Goal: Task Accomplishment & Management: Complete application form

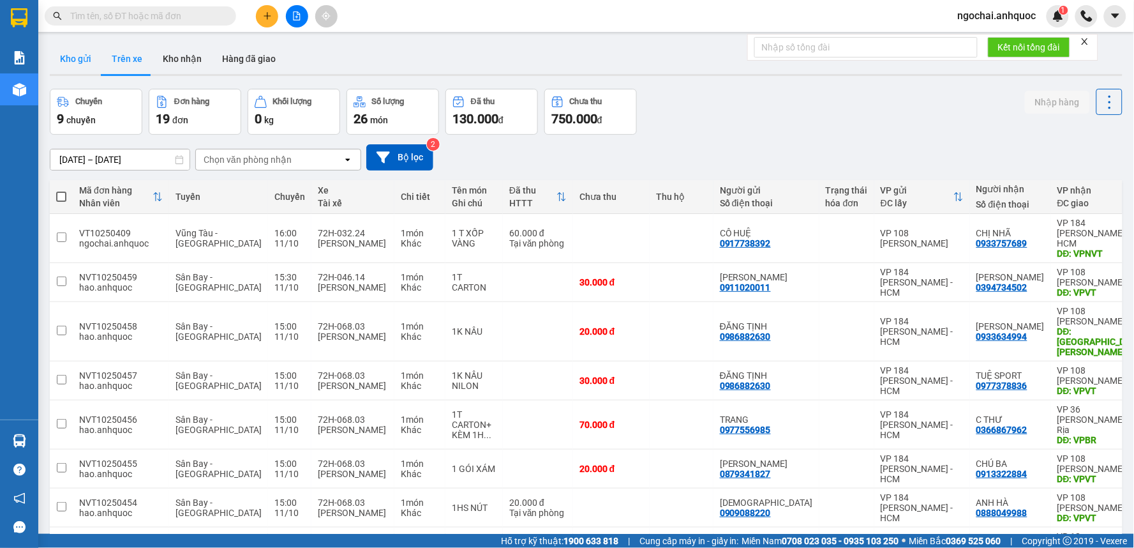
click at [68, 56] on button "Kho gửi" at bounding box center [76, 58] width 52 height 31
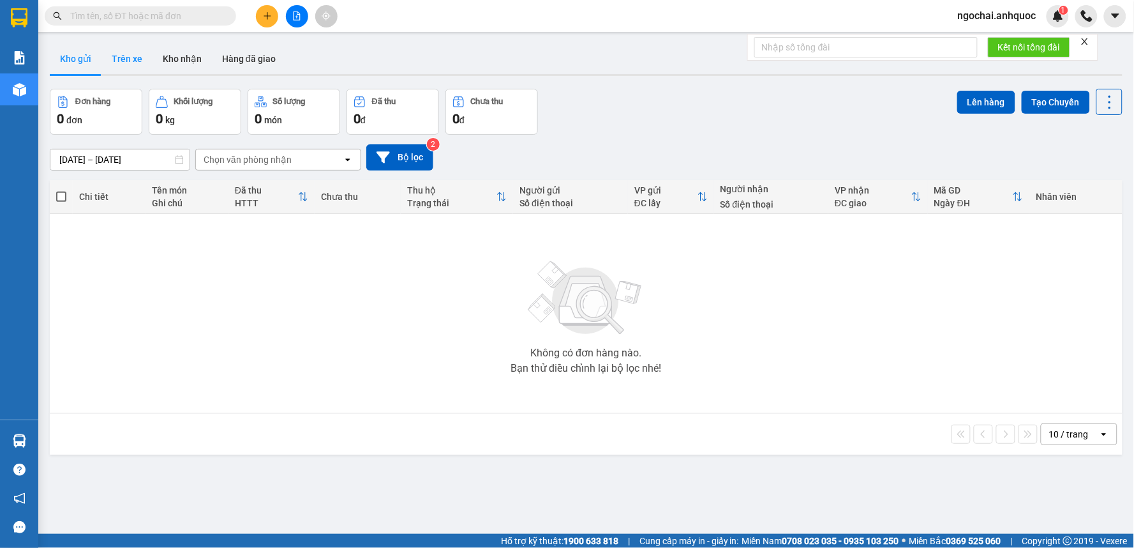
click at [136, 64] on button "Trên xe" at bounding box center [126, 58] width 51 height 31
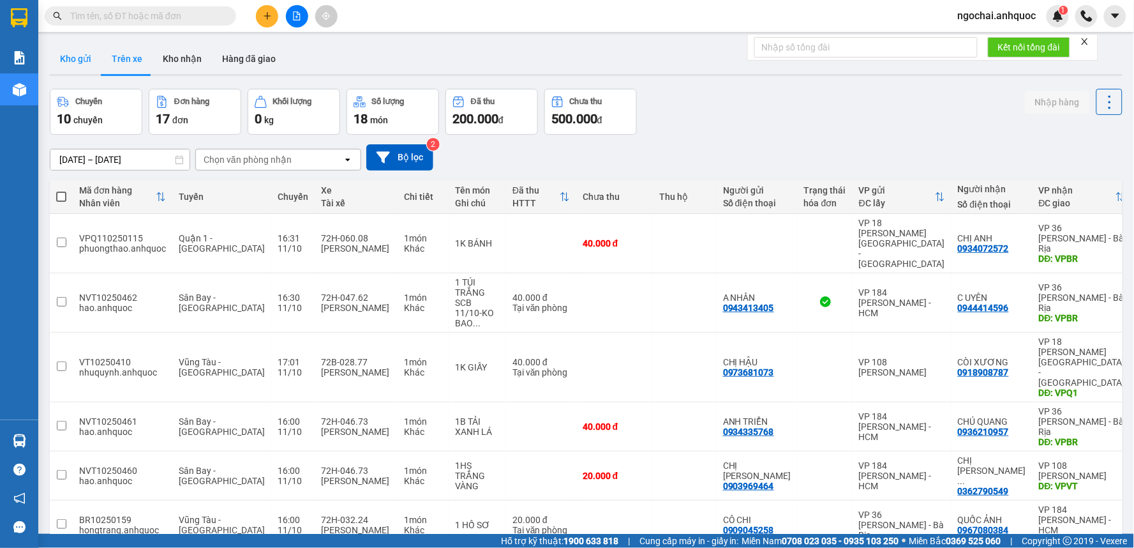
click at [94, 61] on button "Kho gửi" at bounding box center [76, 58] width 52 height 31
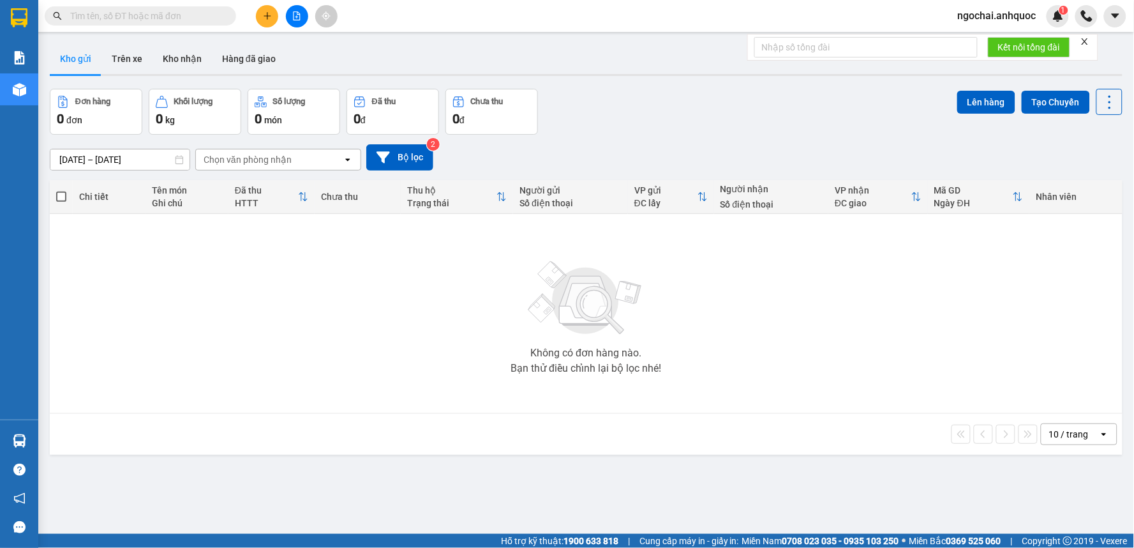
click at [205, 15] on input "text" at bounding box center [145, 16] width 151 height 14
type input "1"
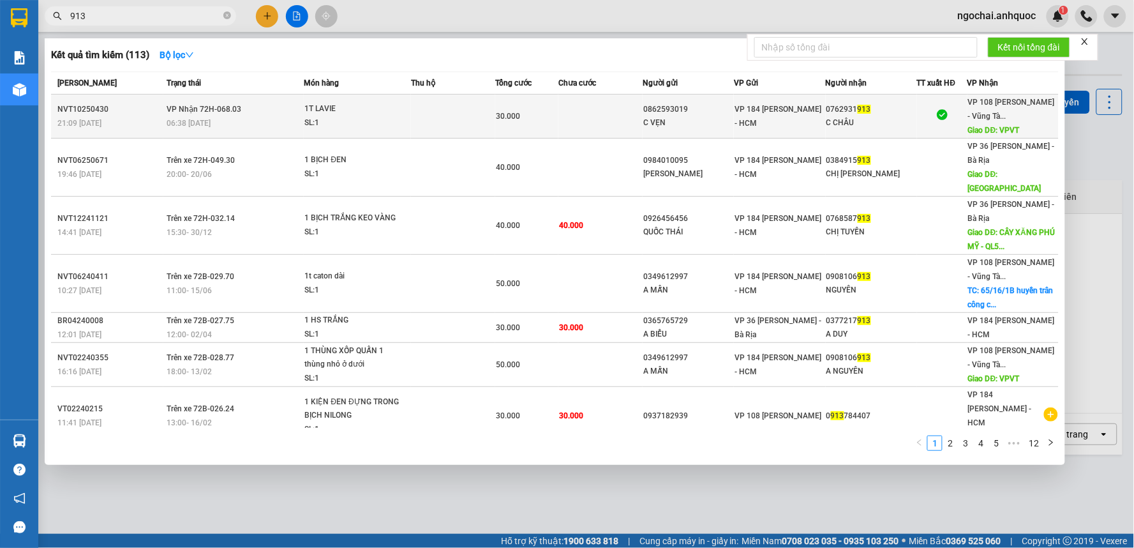
type input "913"
click at [558, 121] on td at bounding box center [600, 116] width 84 height 44
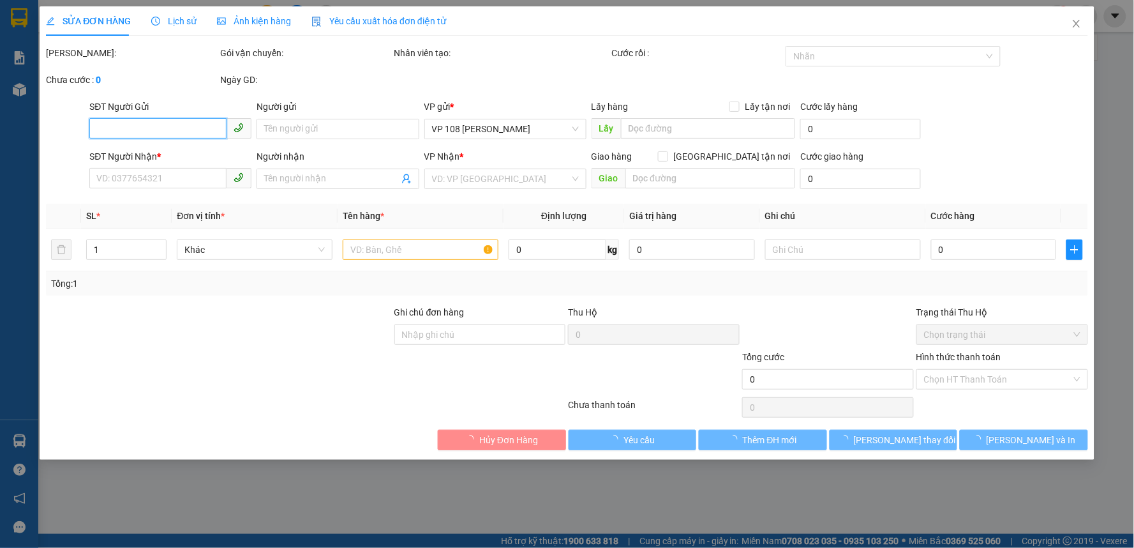
type input "0862593019"
type input "C VẸN"
type input "0762931913"
type input "C CHÂU"
type input "VPVT"
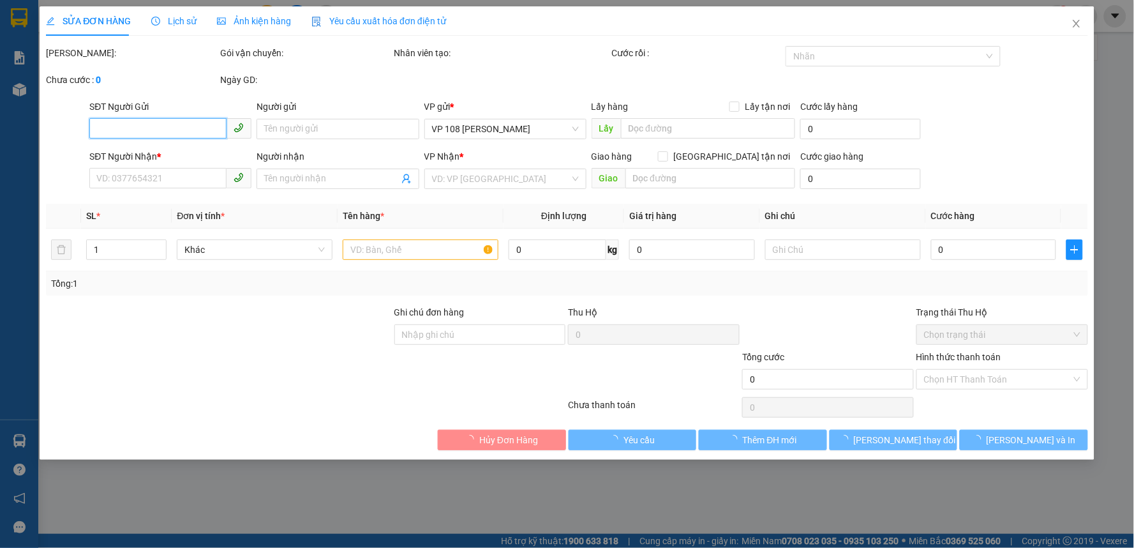
type input "30.000"
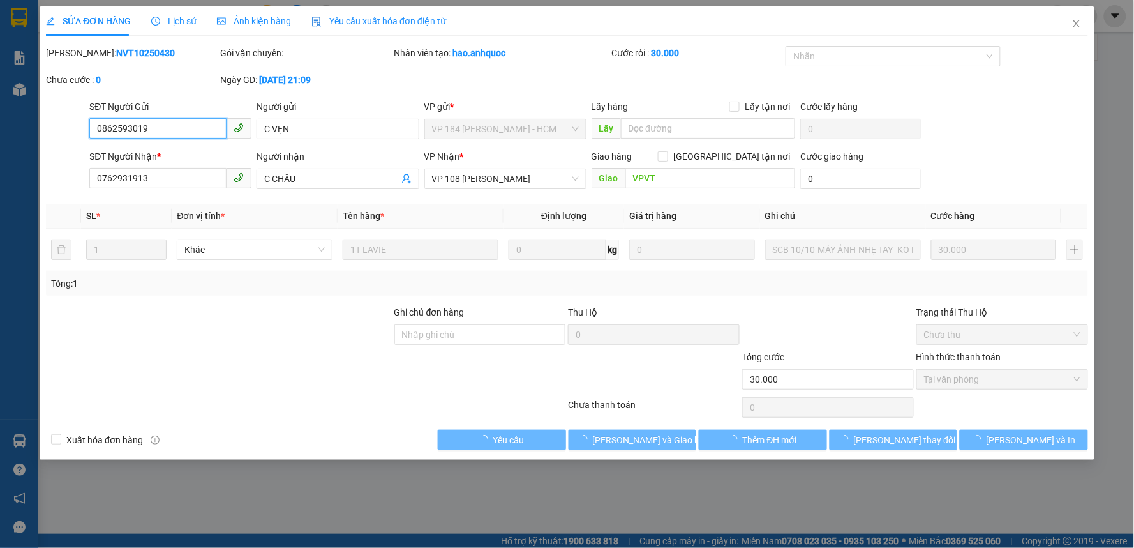
checkbox input "true"
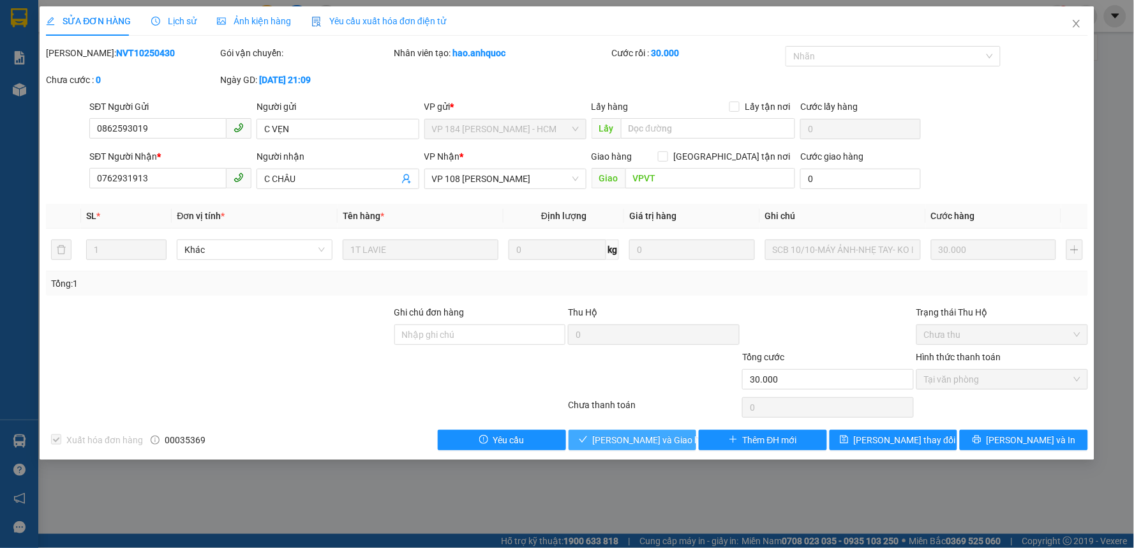
click at [648, 441] on span "[PERSON_NAME] và Giao hàng" at bounding box center [654, 440] width 123 height 14
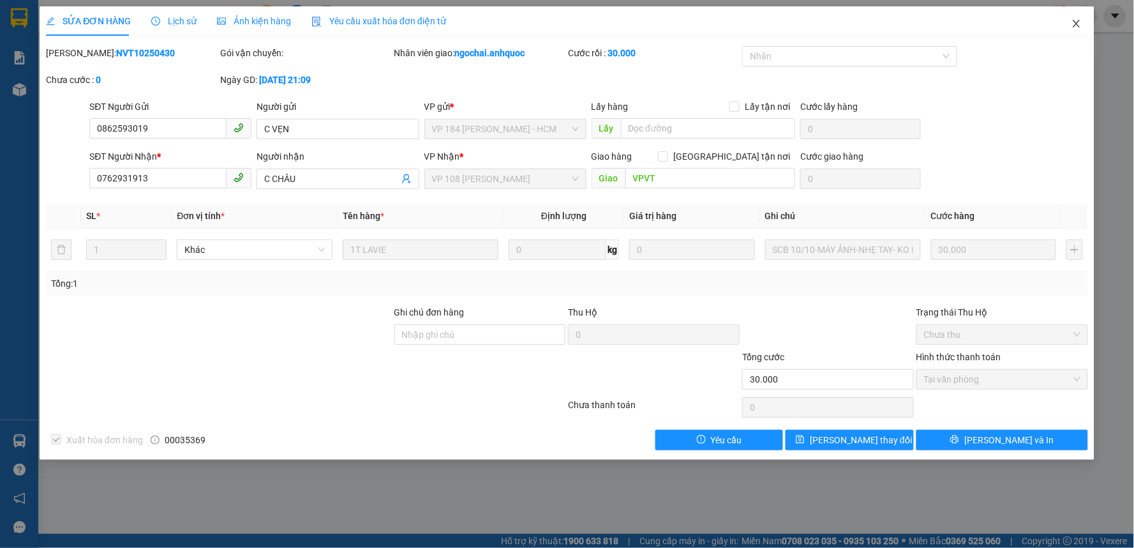
click at [1075, 22] on icon "close" at bounding box center [1076, 24] width 7 height 8
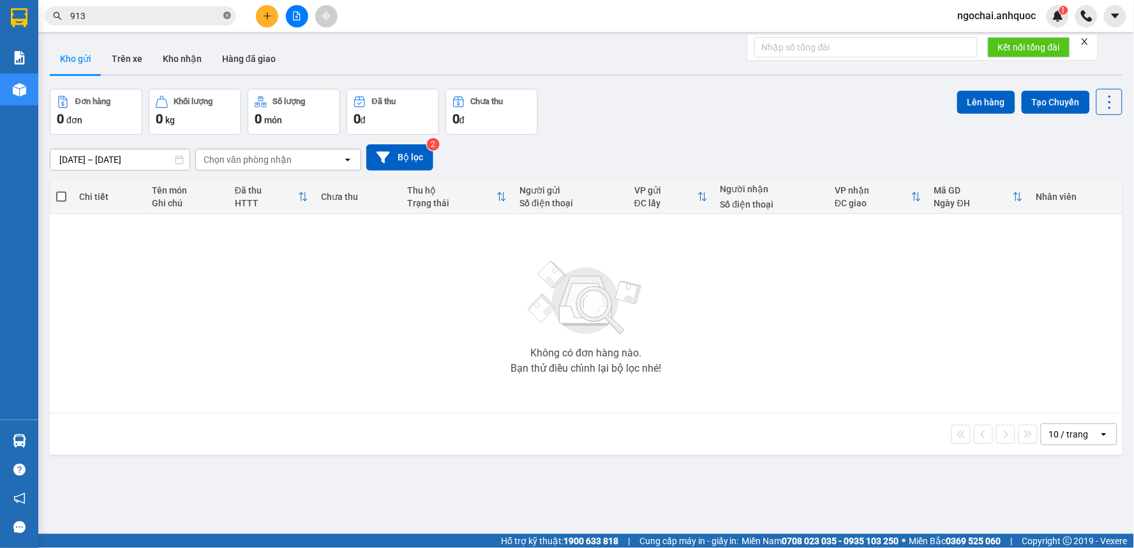
click at [228, 15] on icon "close-circle" at bounding box center [227, 15] width 8 height 8
click at [143, 19] on input "text" at bounding box center [145, 16] width 151 height 14
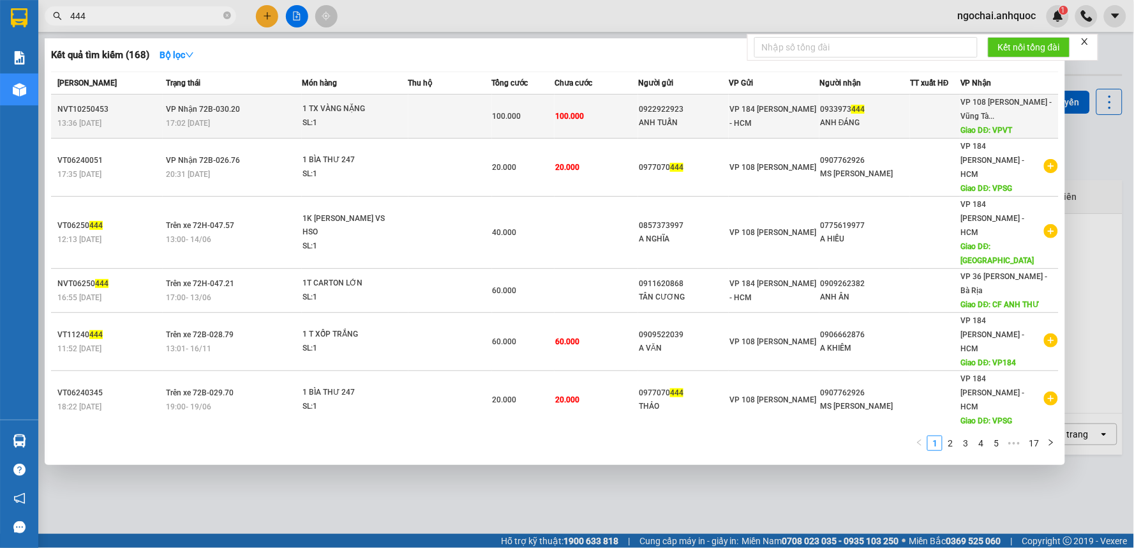
type input "444"
click at [379, 111] on div "1 TX VÀNG NẶNG" at bounding box center [350, 109] width 96 height 14
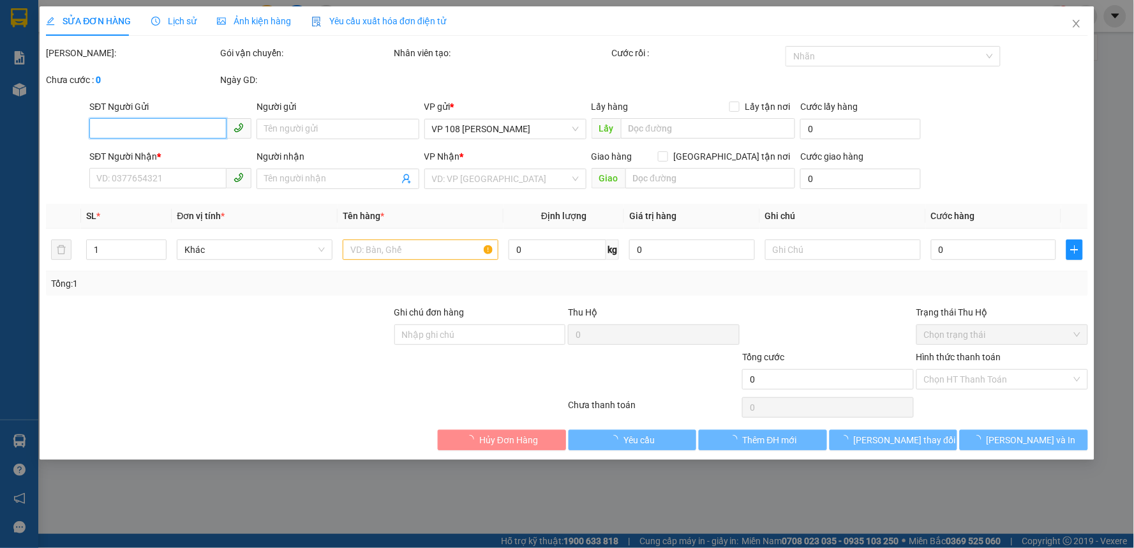
type input "0922922923"
type input "ANH TUẤN"
type input "0933973444"
type input "ANH ĐÁNG"
type input "VPVT"
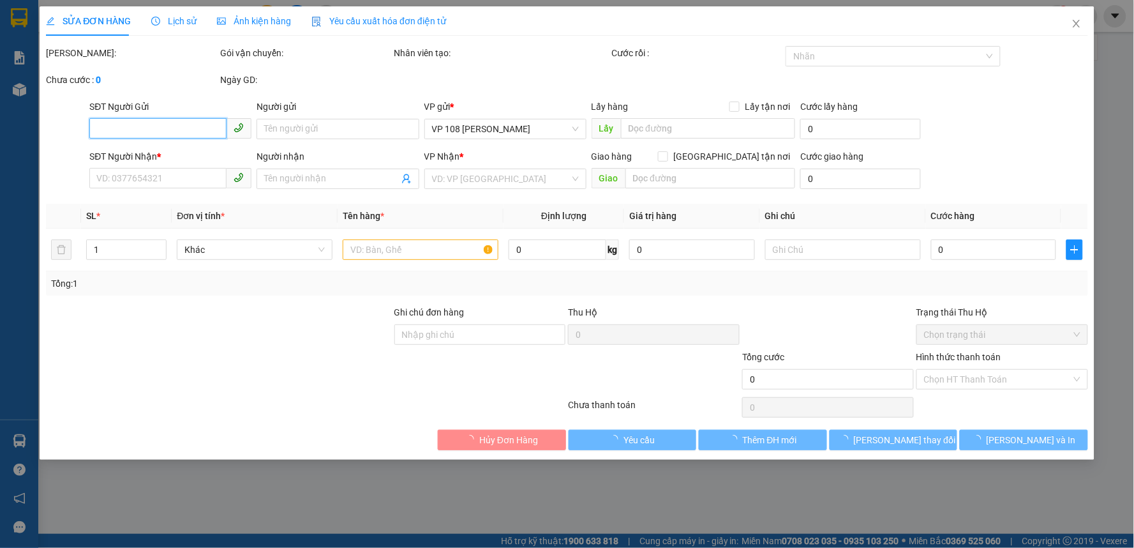
type input "100.000"
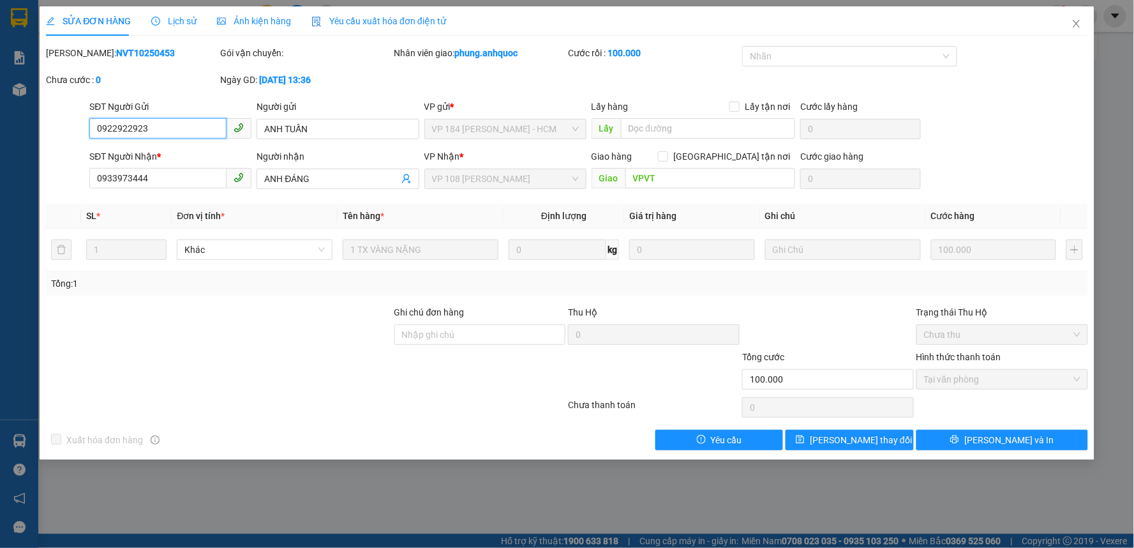
click at [1006, 372] on span "Tại văn phòng" at bounding box center [1002, 378] width 156 height 19
click at [1075, 30] on span "Close" at bounding box center [1077, 24] width 36 height 36
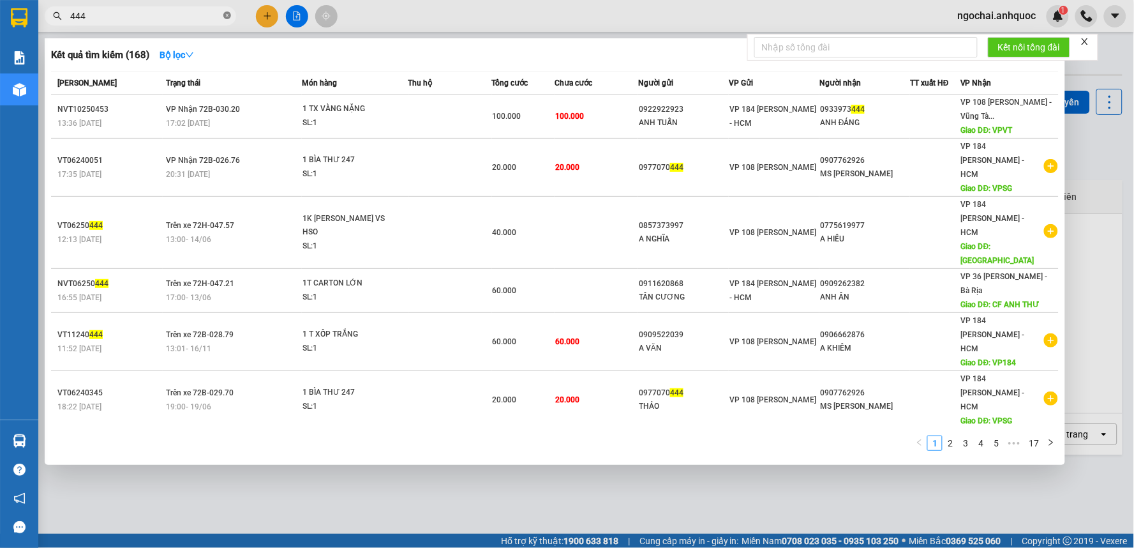
click at [227, 11] on icon "close-circle" at bounding box center [227, 15] width 8 height 8
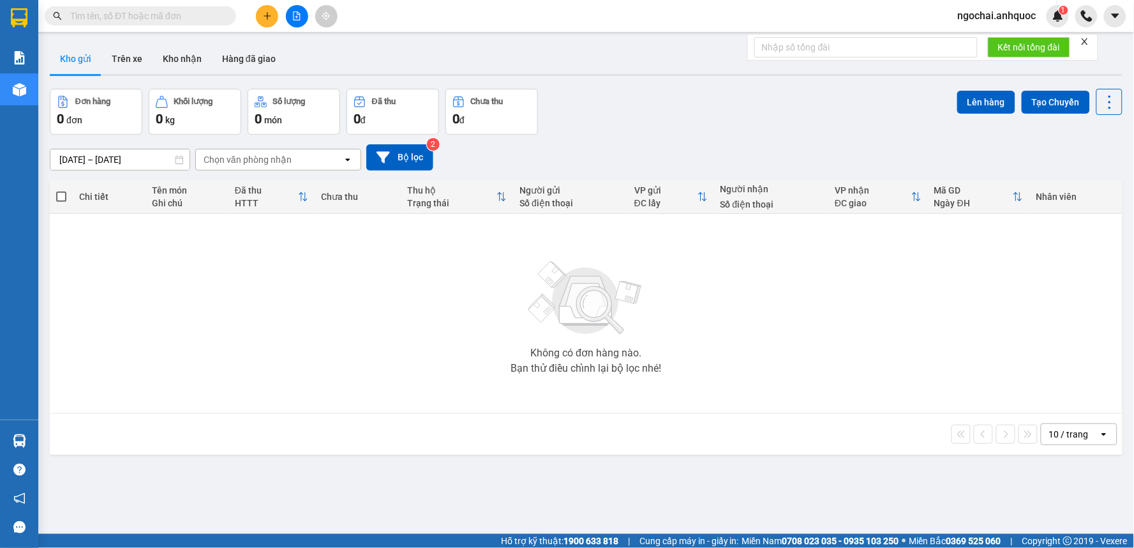
click at [171, 18] on input "text" at bounding box center [145, 16] width 151 height 14
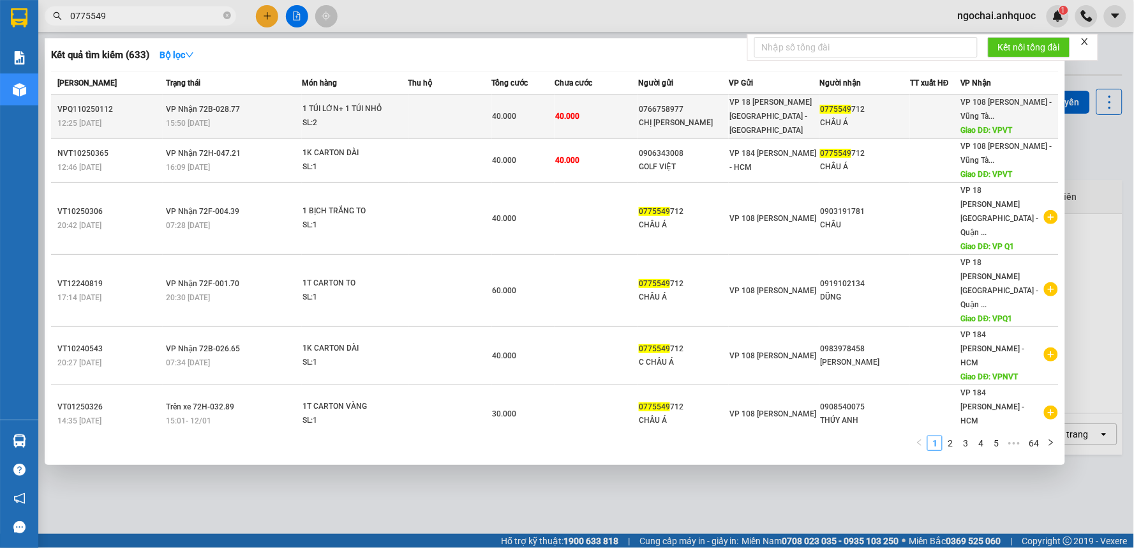
type input "0775549"
click at [408, 119] on td at bounding box center [450, 116] width 84 height 44
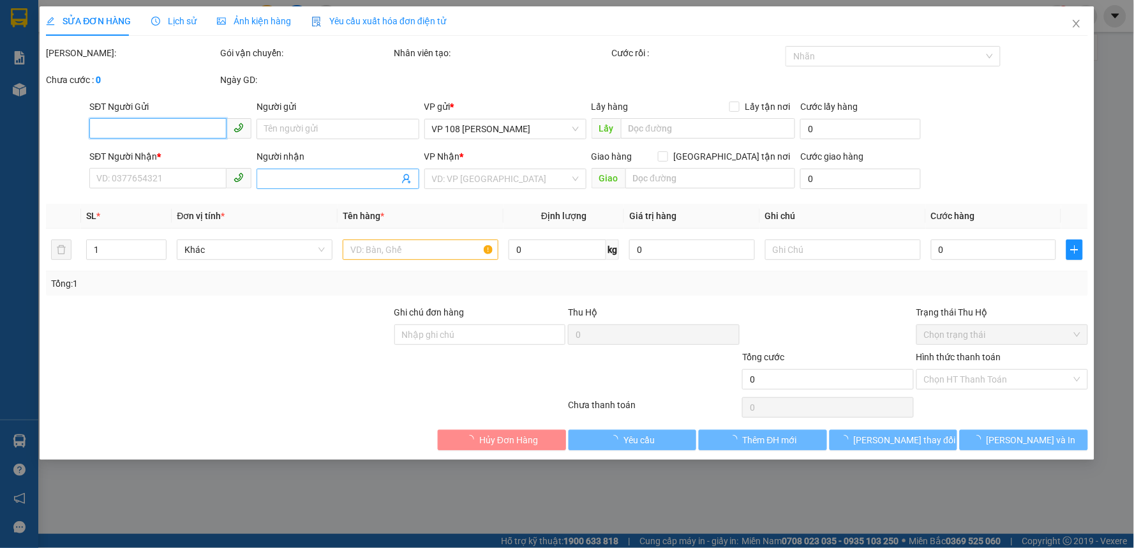
type input "0766758977"
type input "CHỊ [PERSON_NAME]"
type input "0775549712"
type input "CHÂU Á"
type input "VPVT"
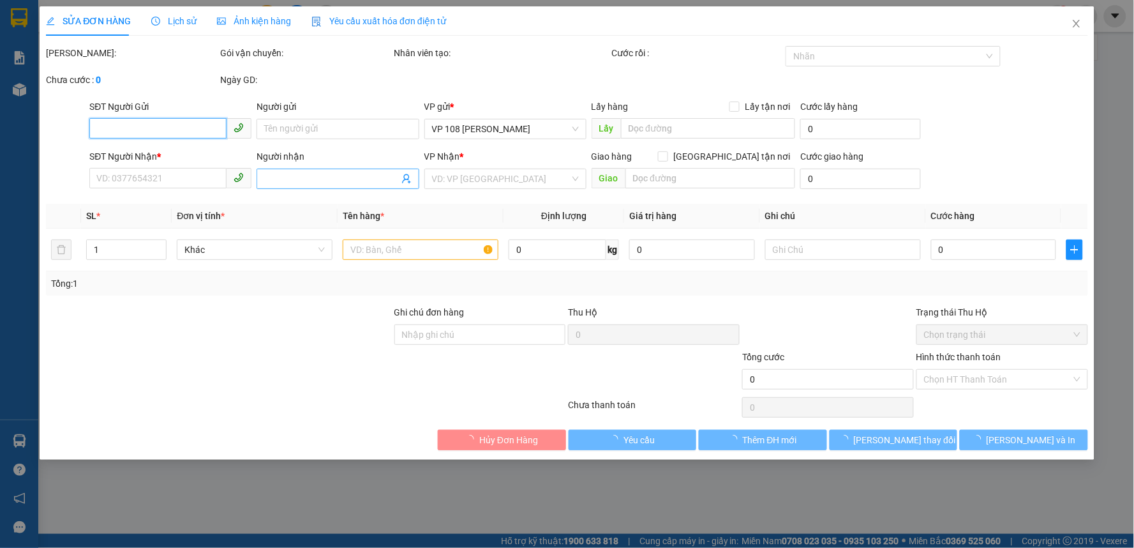
type input "40.000"
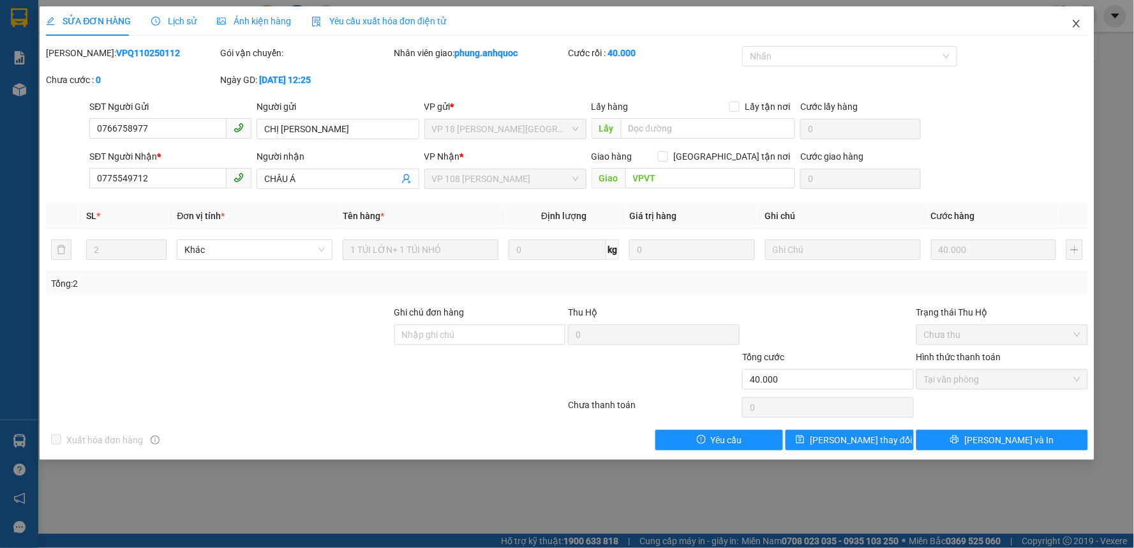
click at [1078, 23] on icon "close" at bounding box center [1076, 24] width 10 height 10
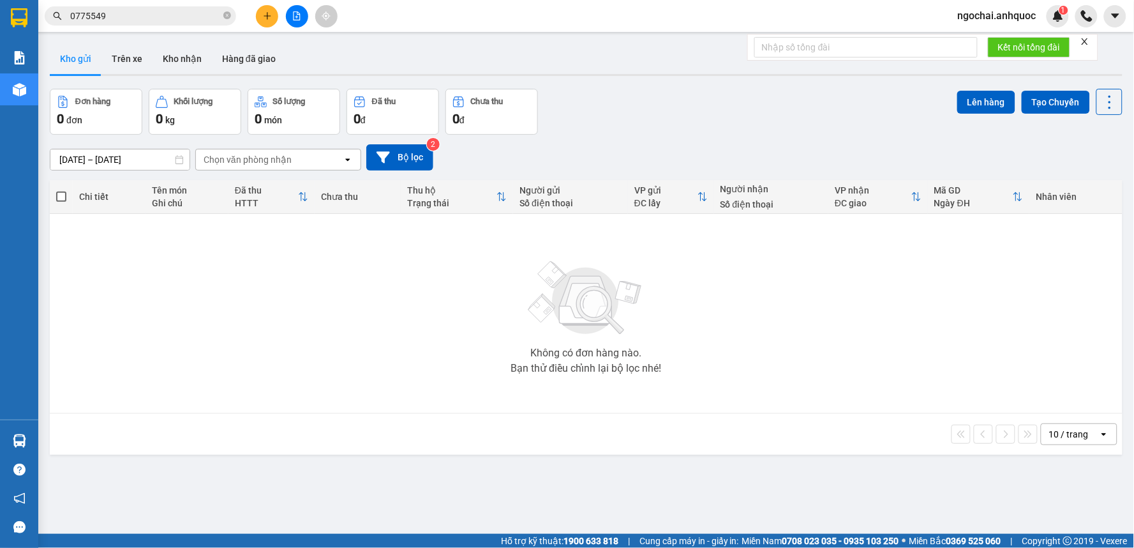
click at [272, 18] on button at bounding box center [267, 16] width 22 height 22
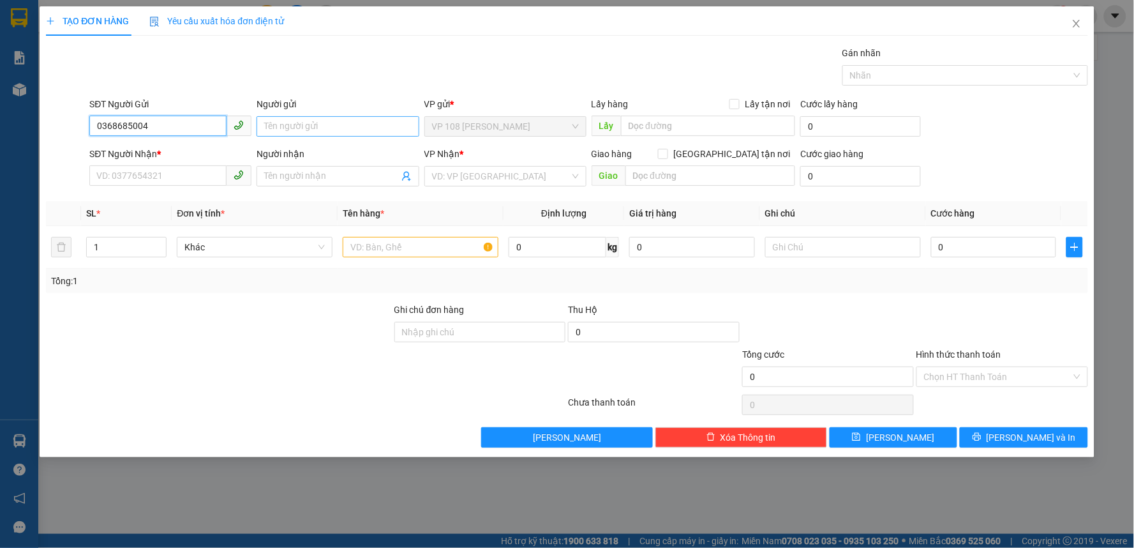
type input "0368685004"
click at [301, 124] on input "Người gửi" at bounding box center [338, 126] width 162 height 20
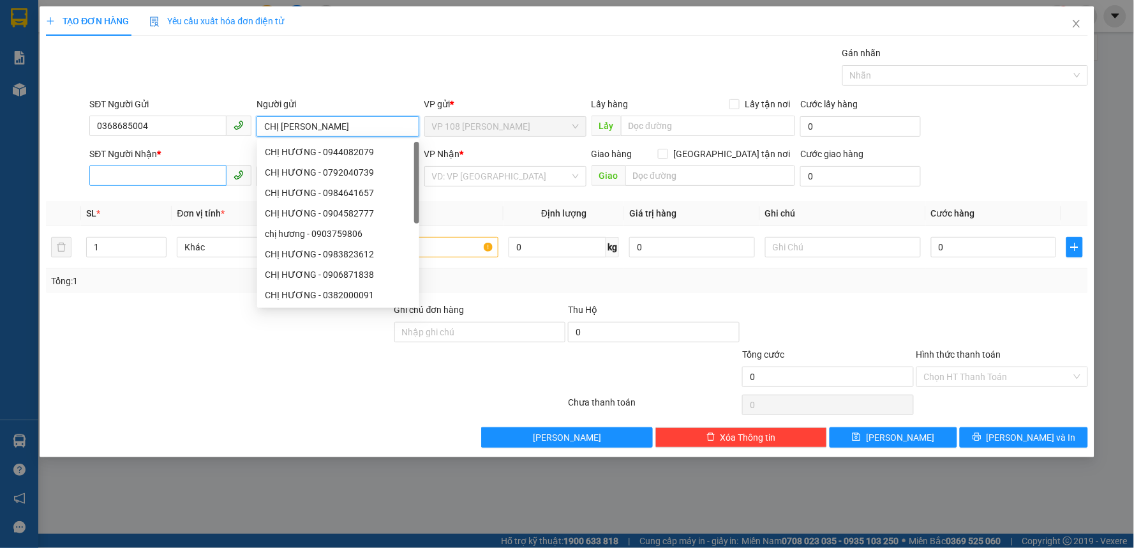
type input "CHỊ [PERSON_NAME]"
click at [118, 179] on input "SĐT Người Nhận *" at bounding box center [157, 175] width 137 height 20
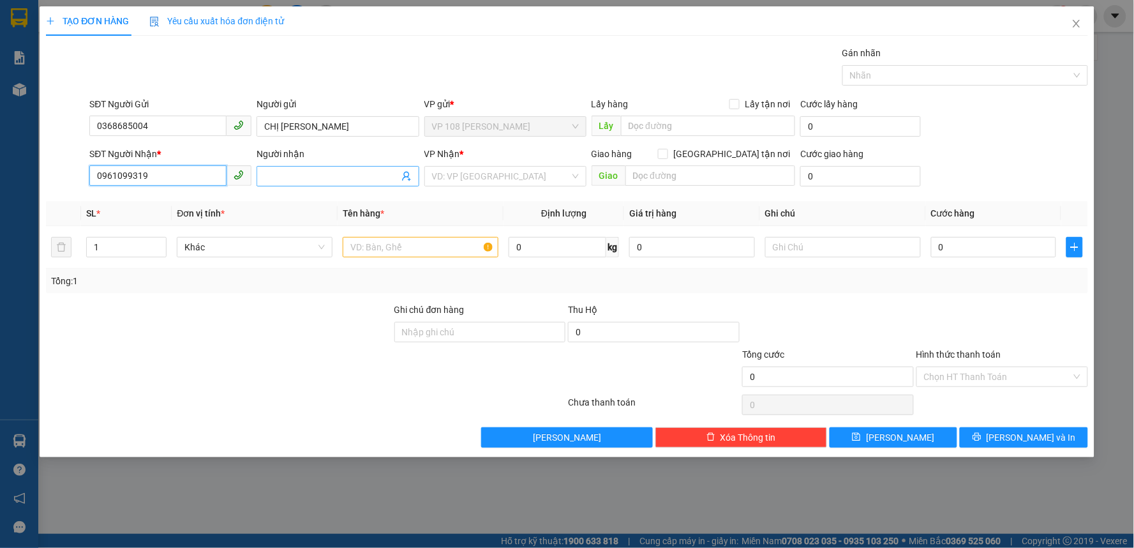
type input "0961099319"
click at [298, 179] on input "Người nhận" at bounding box center [331, 176] width 134 height 14
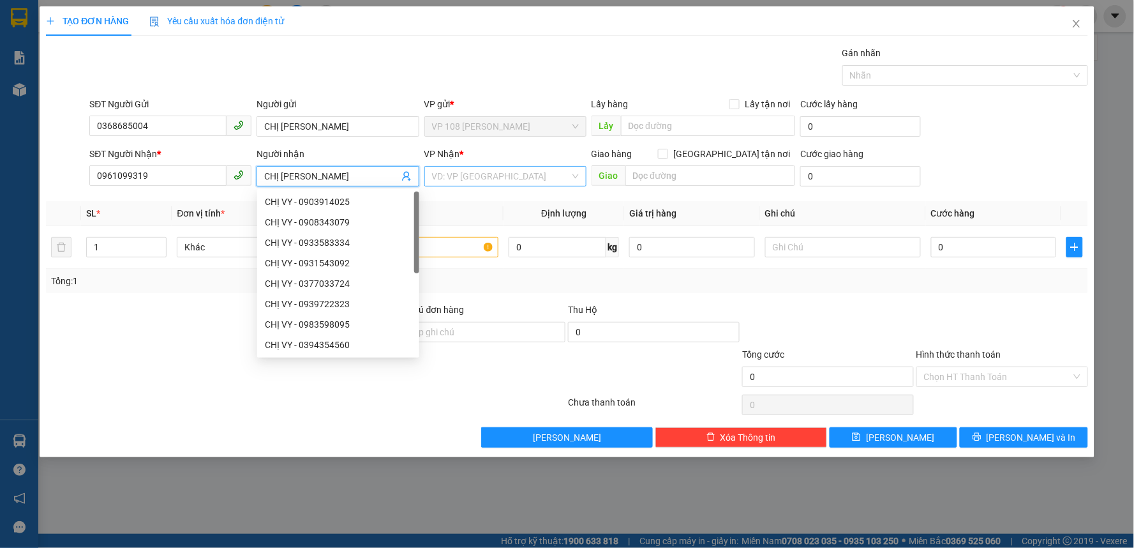
type input "CHỊ [PERSON_NAME]"
click at [492, 177] on input "search" at bounding box center [501, 176] width 138 height 19
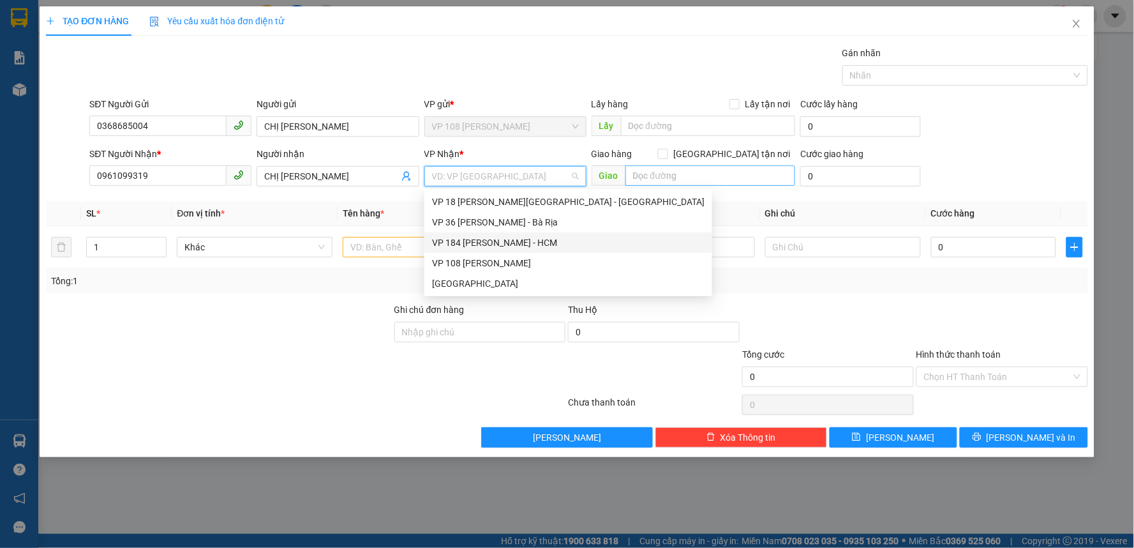
drag, startPoint x: 482, startPoint y: 246, endPoint x: 715, endPoint y: 173, distance: 244.6
click at [485, 243] on div "VP 184 [PERSON_NAME] - HCM" at bounding box center [568, 242] width 272 height 14
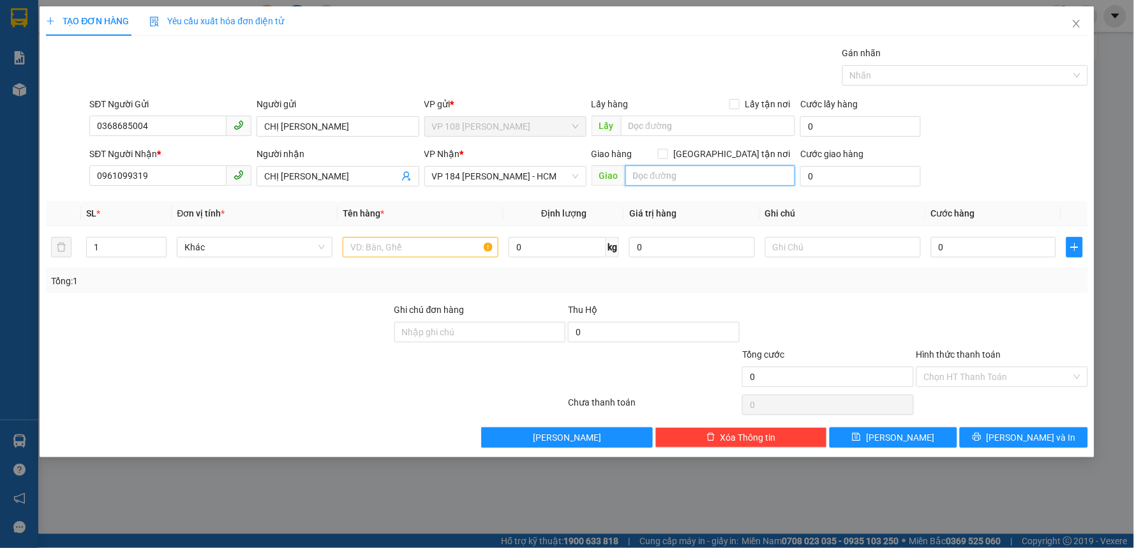
click at [708, 175] on input "text" at bounding box center [710, 175] width 170 height 20
type input "VP 184 NVT"
click at [392, 237] on input "text" at bounding box center [421, 247] width 156 height 20
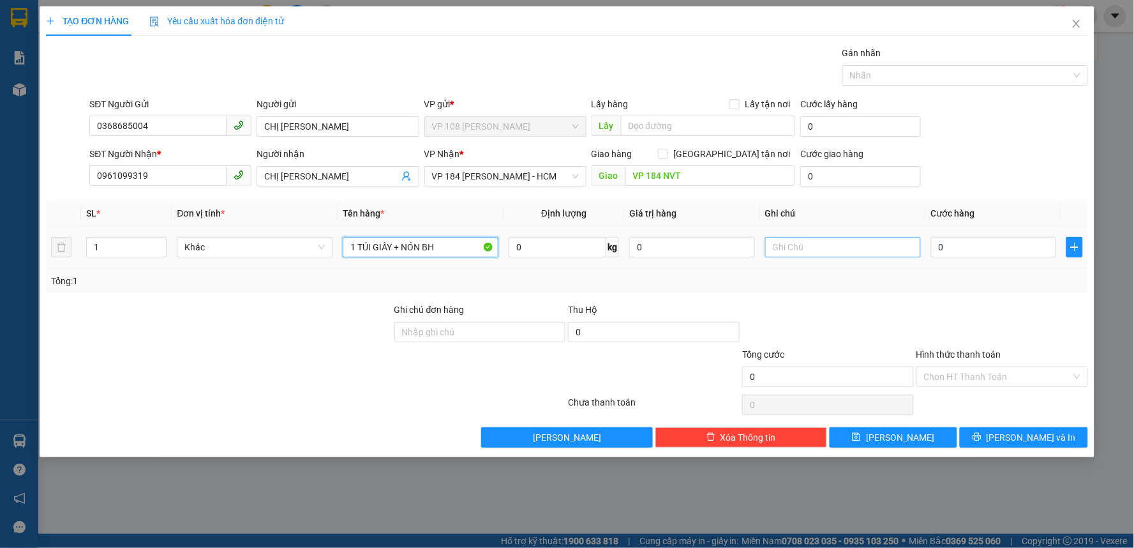
type input "1 TÚI GIẤY + NÓN BH"
click at [872, 247] on input "text" at bounding box center [843, 247] width 156 height 20
click at [978, 250] on input "0" at bounding box center [994, 247] width 126 height 20
type input "4"
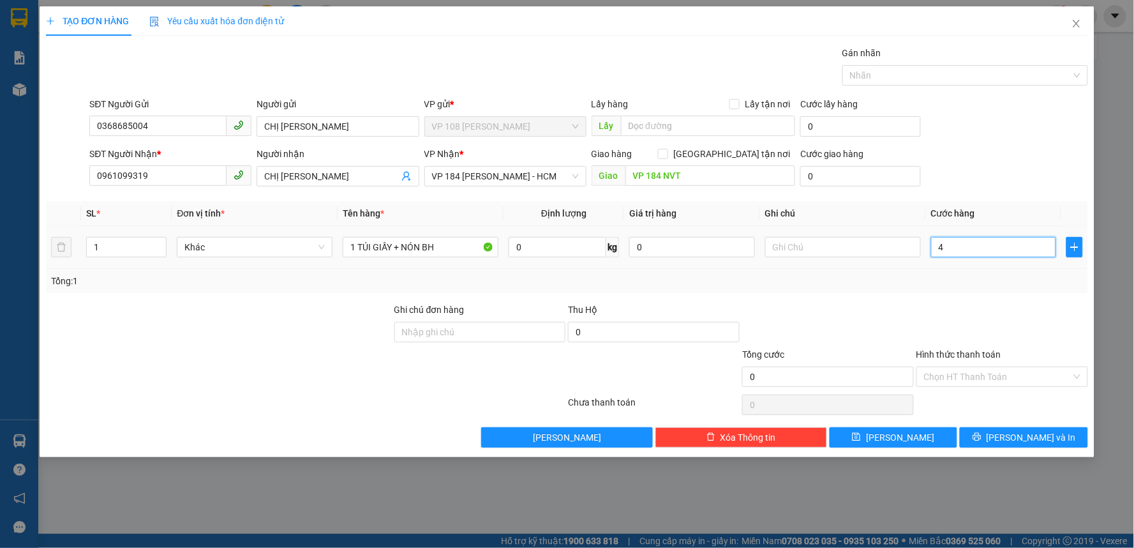
type input "4"
type input "40"
type input "400"
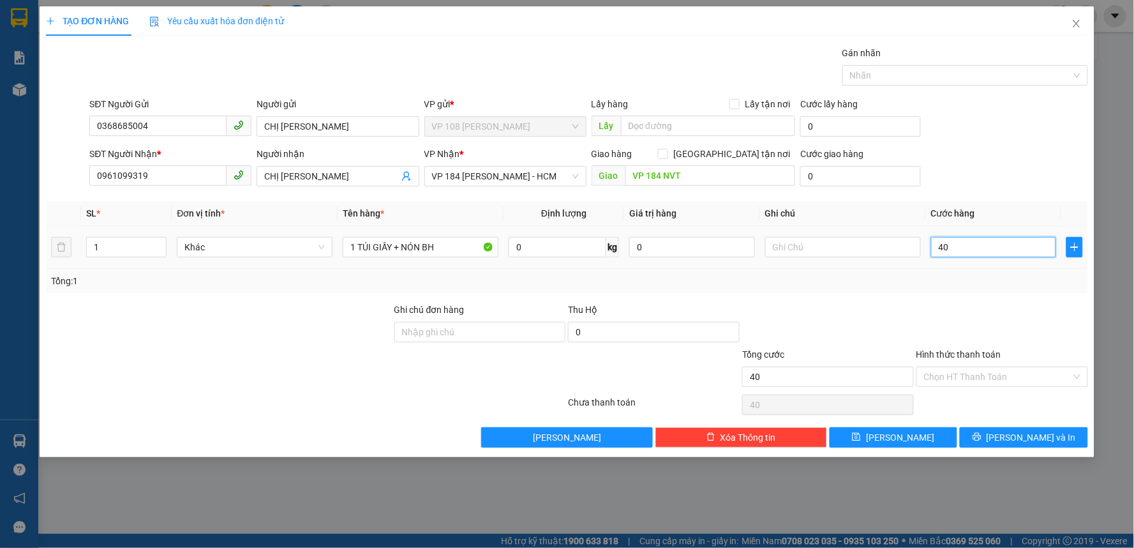
type input "400"
type input "4.000"
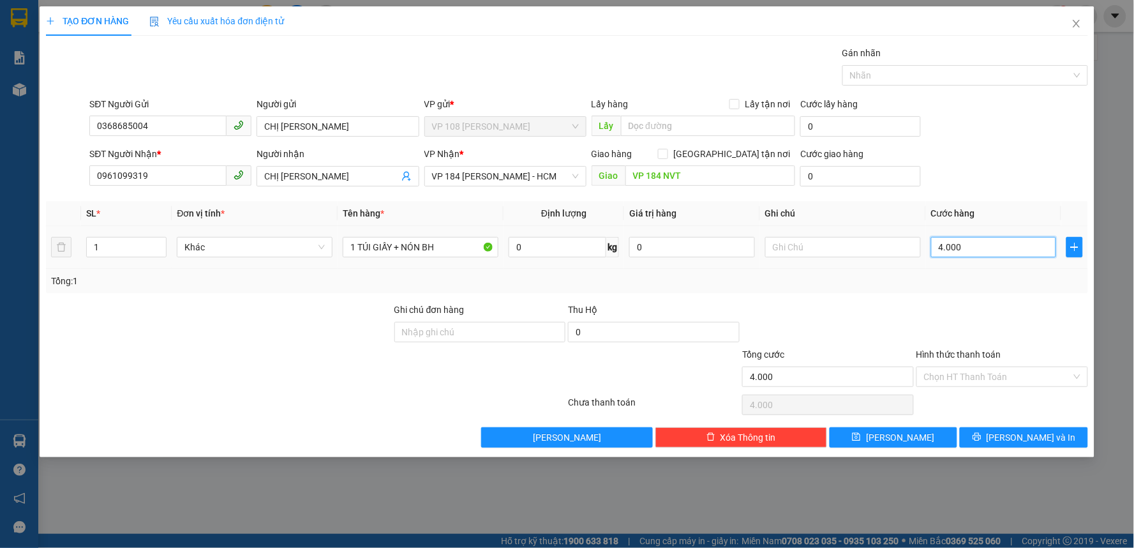
type input "40.000"
click at [795, 249] on input "text" at bounding box center [843, 247] width 156 height 20
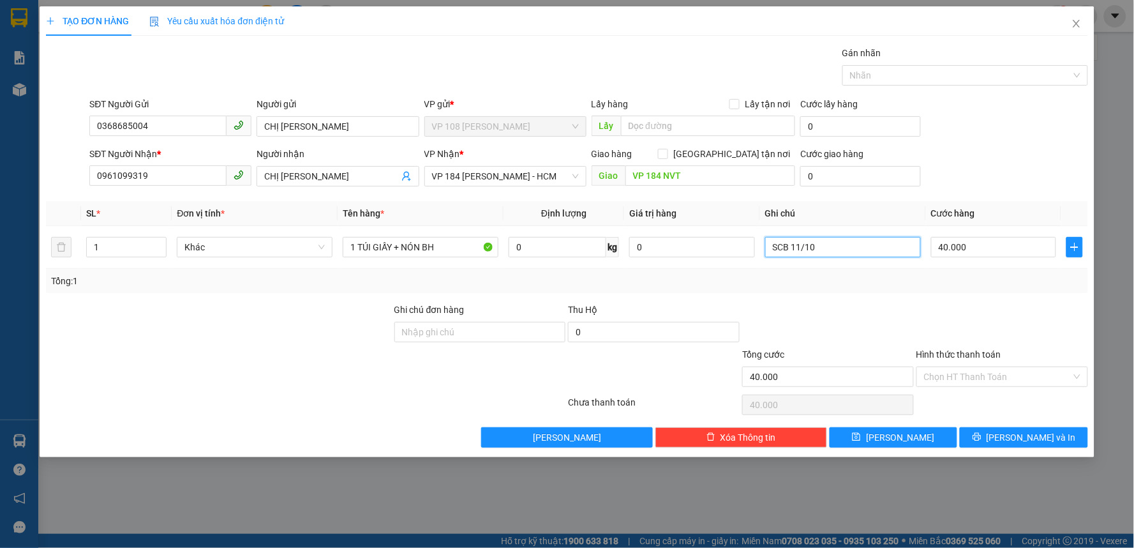
type input "SCB 11/10"
click at [1017, 382] on input "Hình thức thanh toán" at bounding box center [997, 376] width 147 height 19
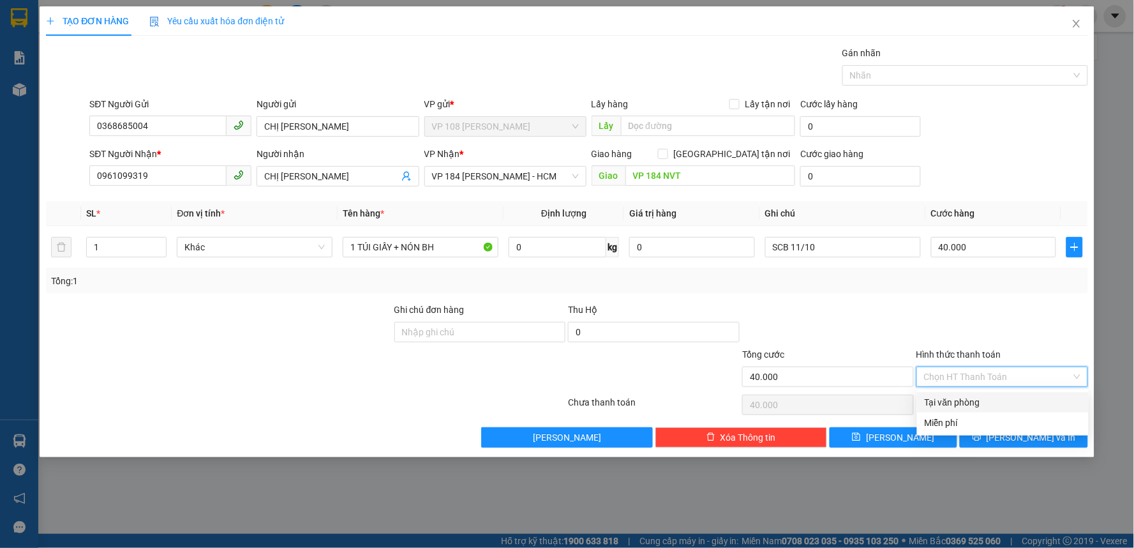
click at [1012, 400] on div "Tại văn phòng" at bounding box center [1003, 402] width 156 height 14
type input "0"
click at [1037, 438] on span "[PERSON_NAME] và In" at bounding box center [1031, 437] width 89 height 14
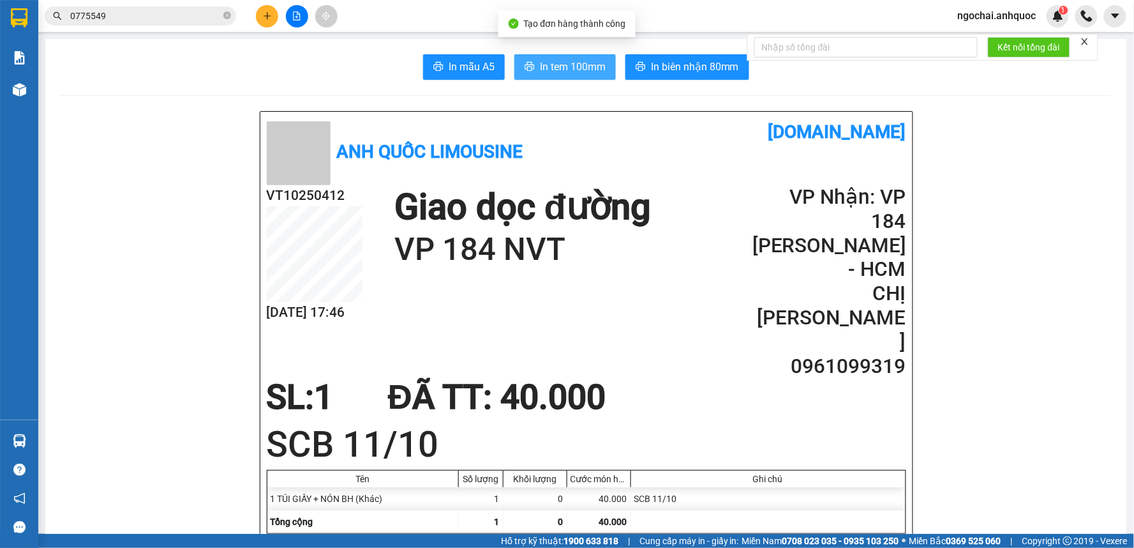
click at [549, 67] on span "In tem 100mm" at bounding box center [573, 67] width 66 height 16
click at [311, 198] on h2 "VT10250412" at bounding box center [315, 195] width 96 height 21
click at [839, 354] on h2 "0961099319" at bounding box center [828, 366] width 153 height 24
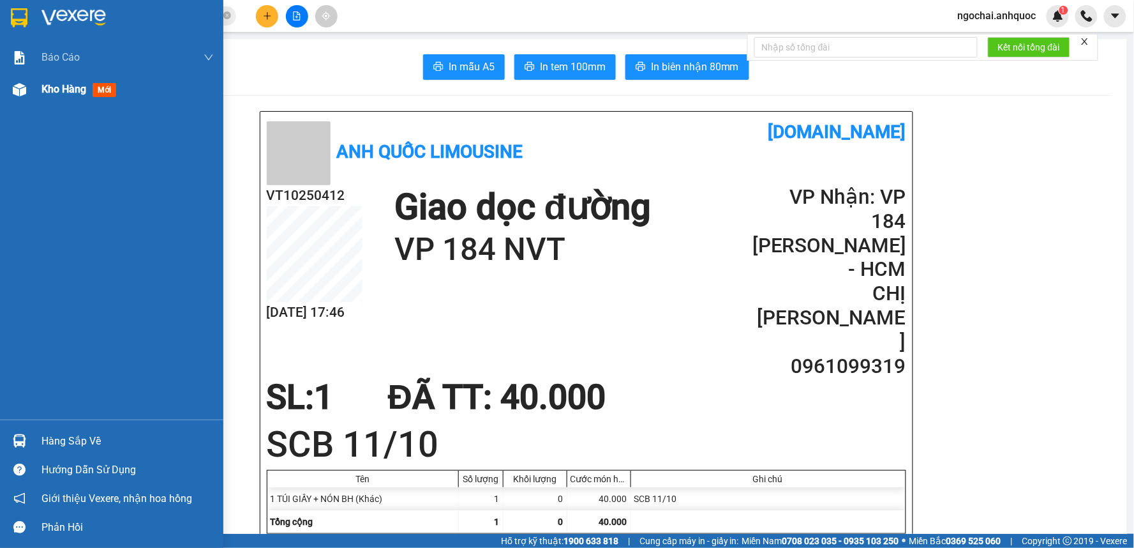
click at [20, 86] on img at bounding box center [19, 89] width 13 height 13
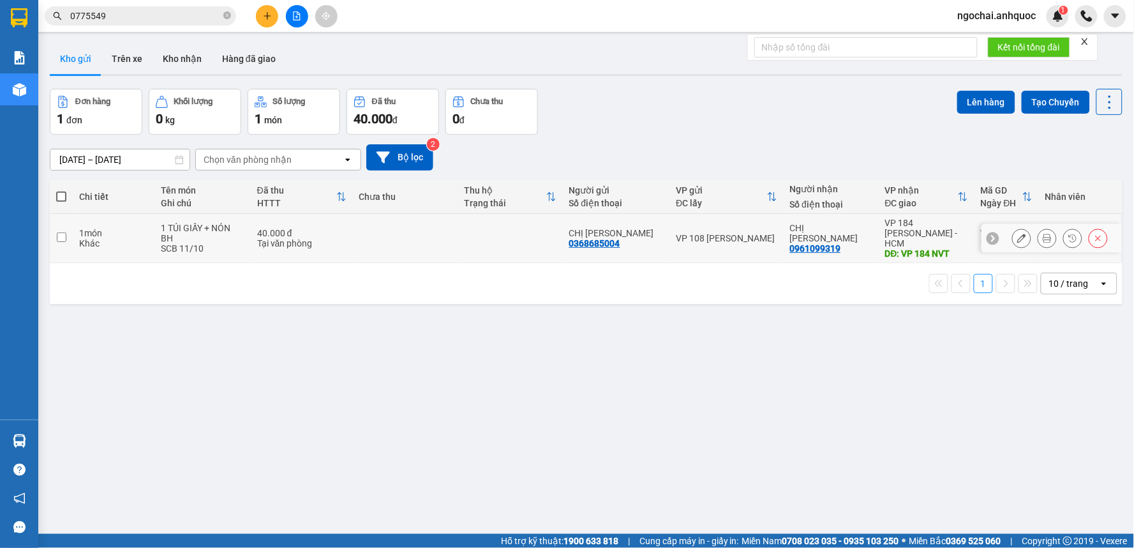
click at [64, 232] on input "checkbox" at bounding box center [62, 237] width 10 height 10
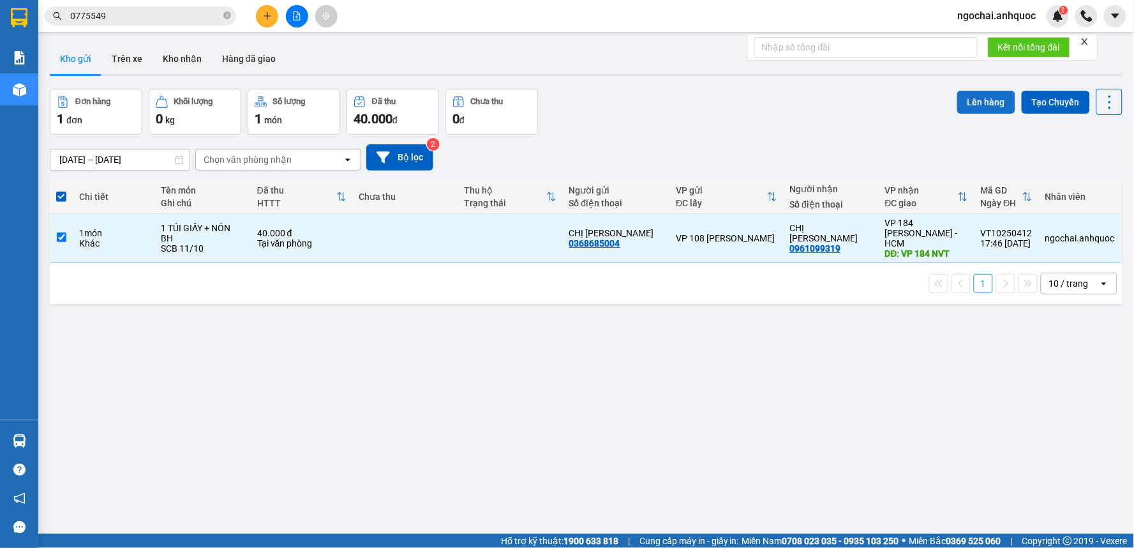
click at [989, 102] on button "Lên hàng" at bounding box center [986, 102] width 58 height 23
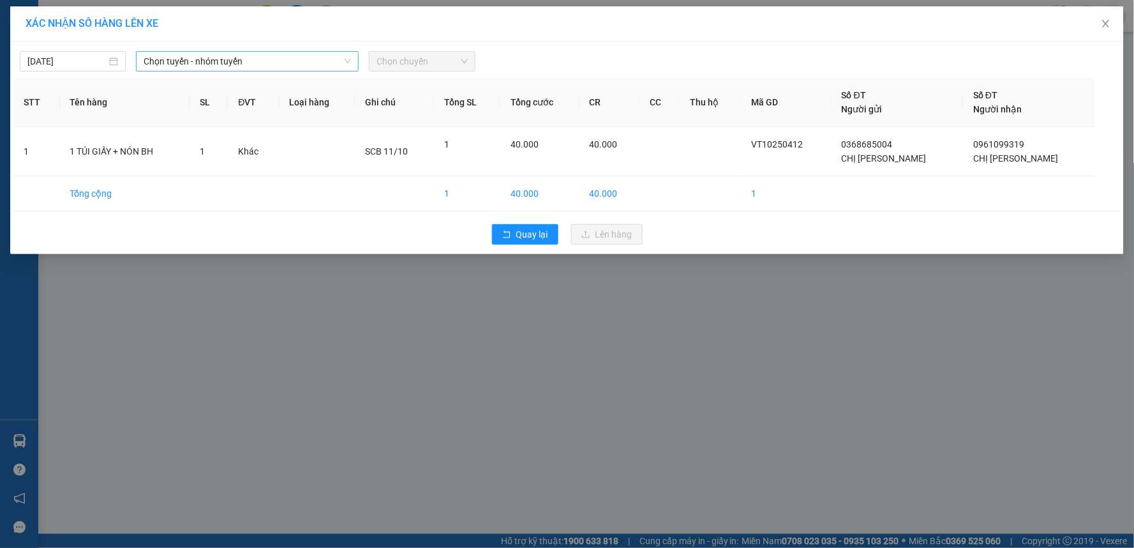
click at [236, 61] on span "Chọn tuyến - nhóm tuyến" at bounding box center [247, 61] width 207 height 19
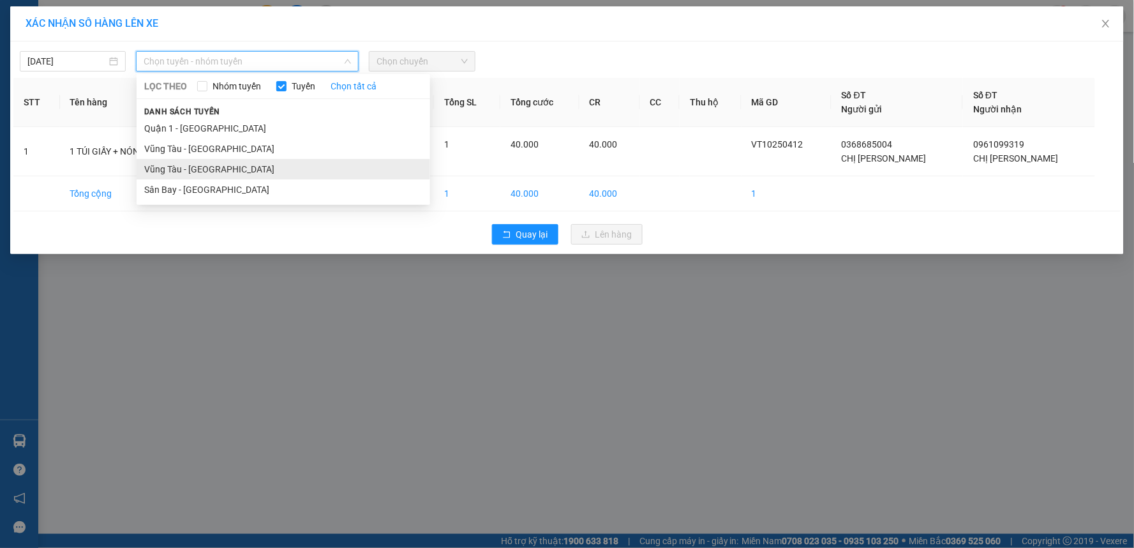
click at [213, 172] on li "Vũng Tàu - [GEOGRAPHIC_DATA]" at bounding box center [284, 169] width 294 height 20
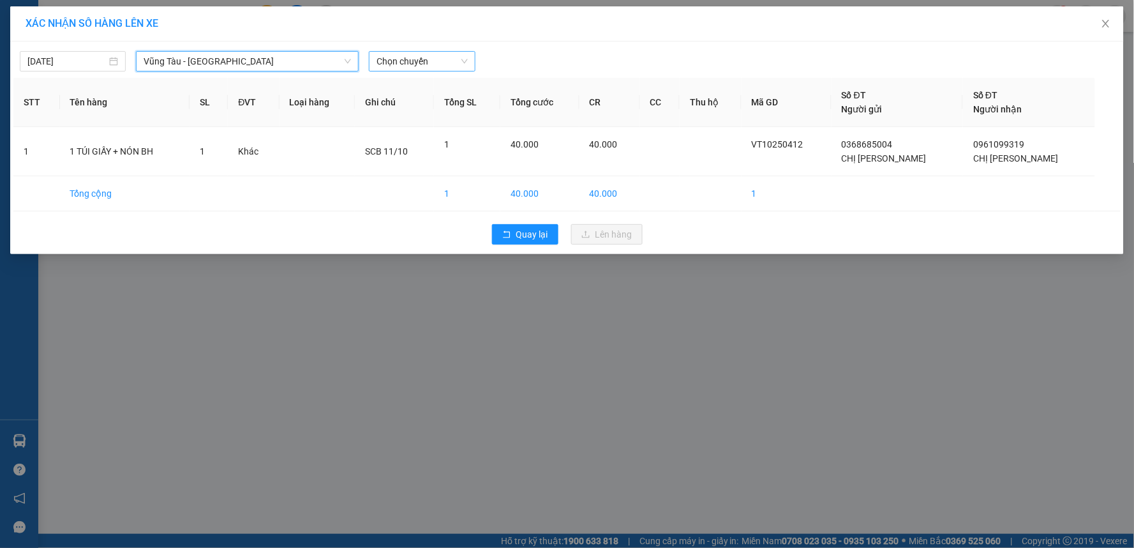
click at [399, 58] on span "Chọn chuyến" at bounding box center [422, 61] width 91 height 19
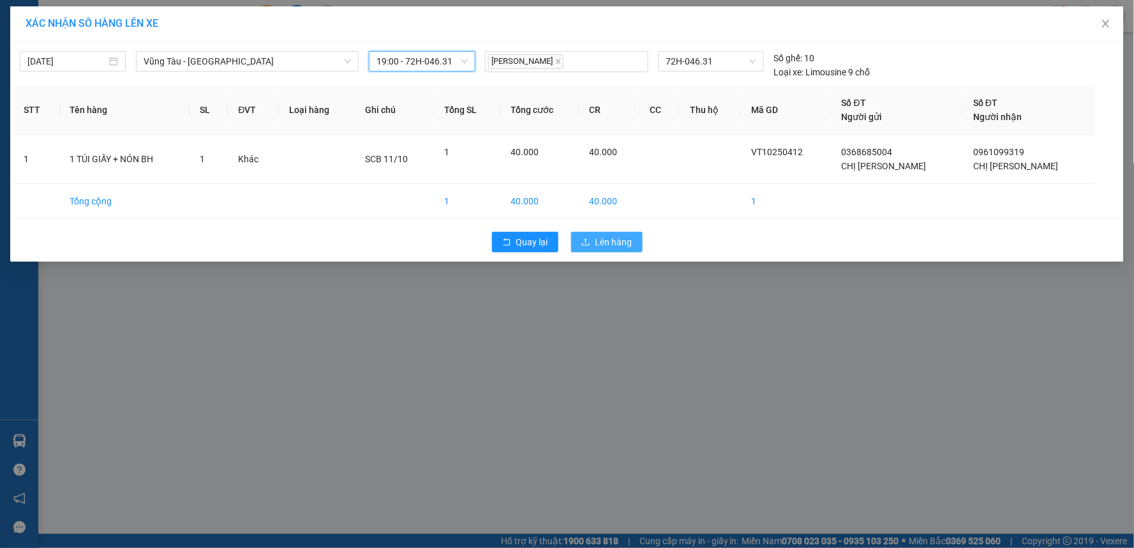
click at [613, 235] on span "Lên hàng" at bounding box center [613, 242] width 37 height 14
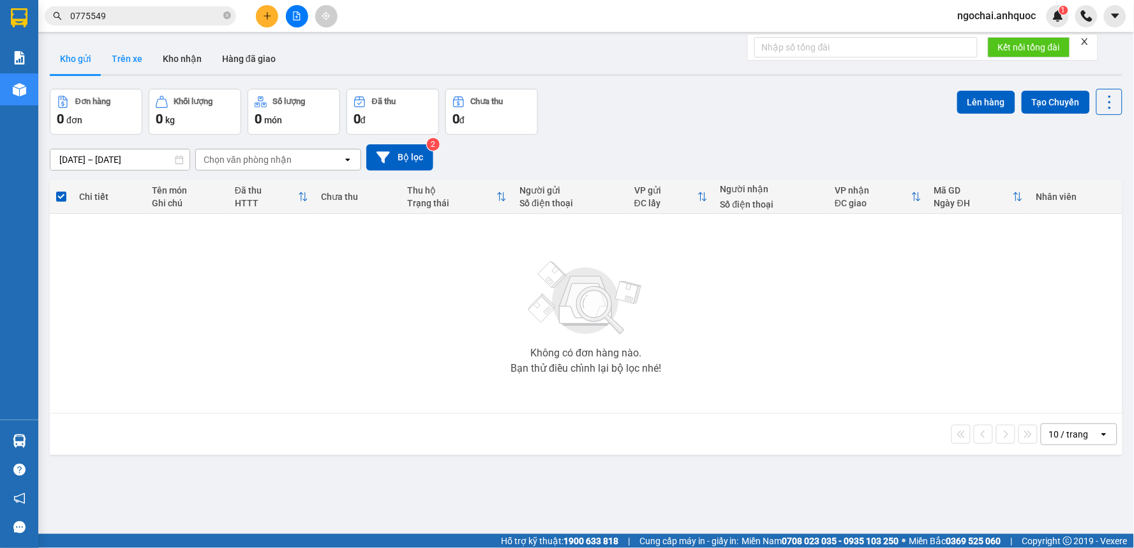
click at [118, 58] on button "Trên xe" at bounding box center [126, 58] width 51 height 31
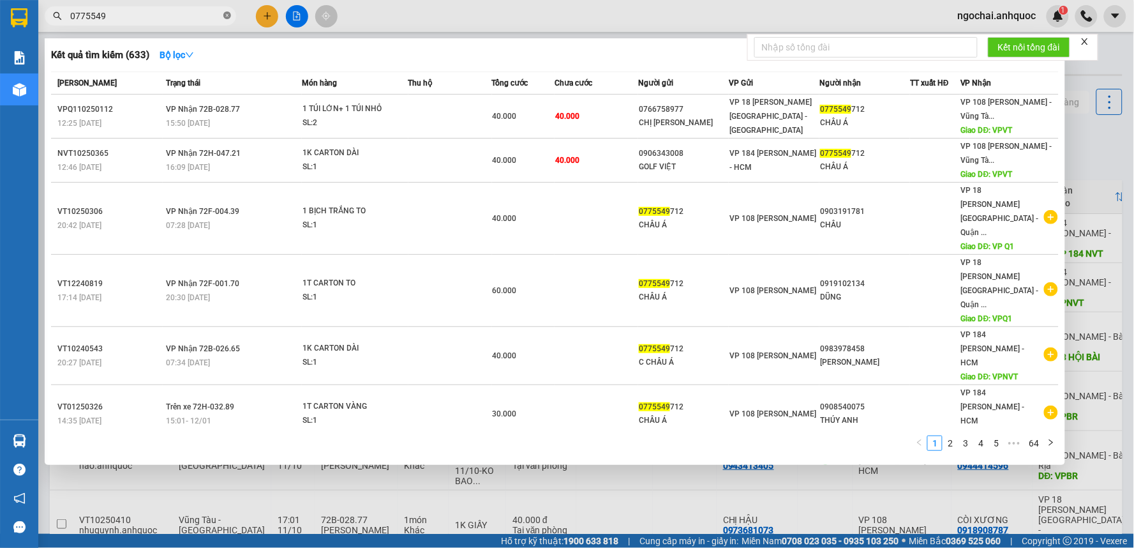
click at [227, 15] on icon "close-circle" at bounding box center [227, 15] width 8 height 8
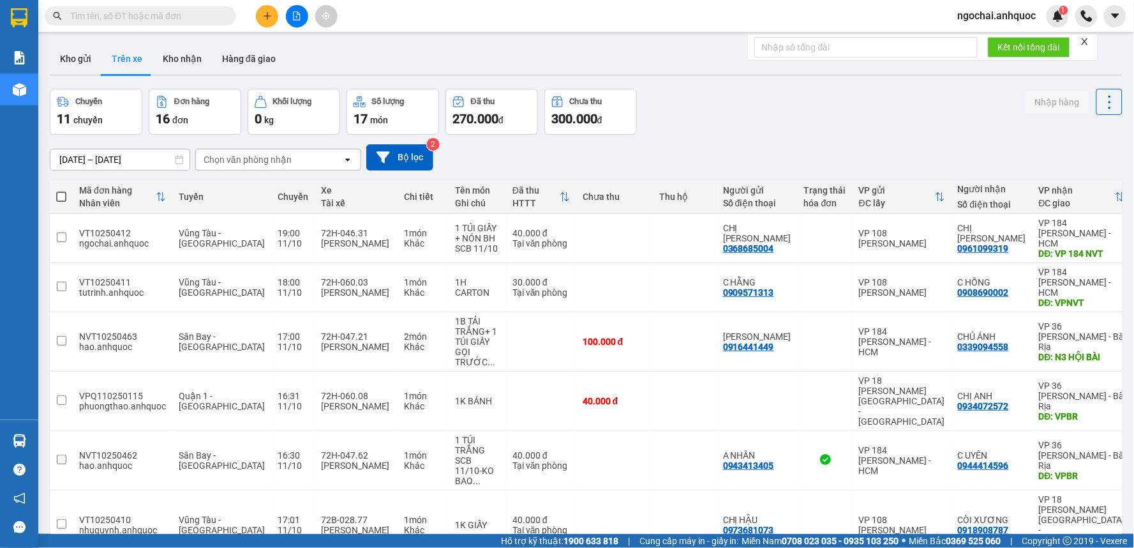
click at [179, 20] on input "text" at bounding box center [145, 16] width 151 height 14
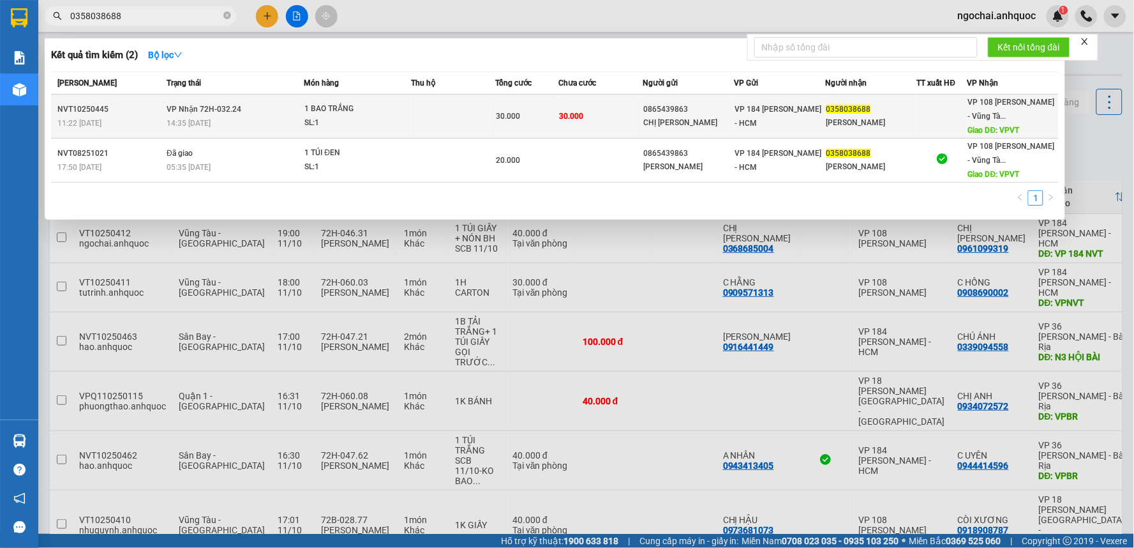
type input "0358038688"
click at [451, 116] on td at bounding box center [453, 116] width 84 height 44
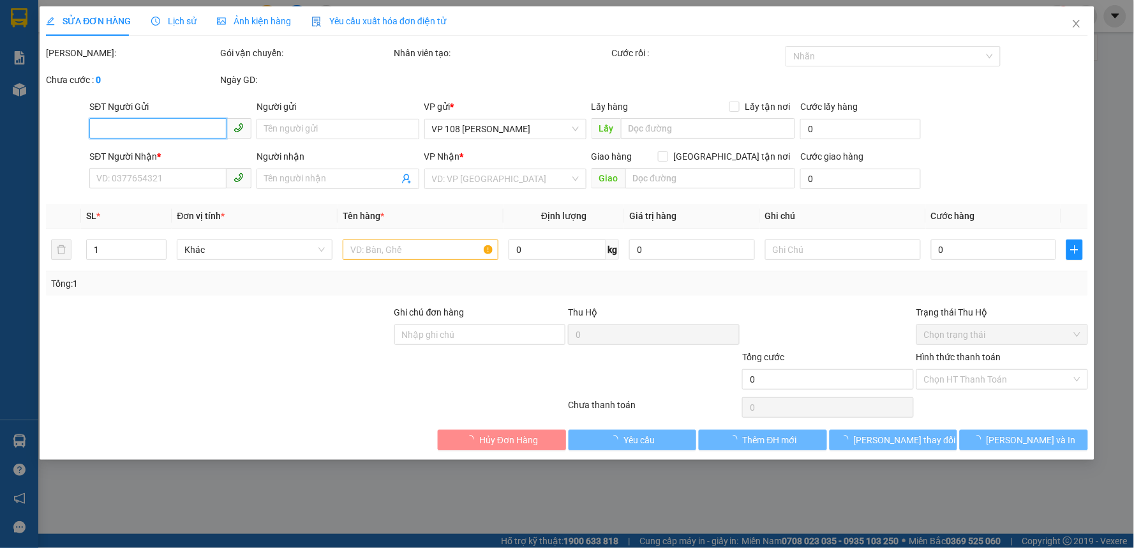
type input "0865439863"
type input "CHỊ [PERSON_NAME]"
type input "0358038688"
type input "[PERSON_NAME]"
type input "VPVT"
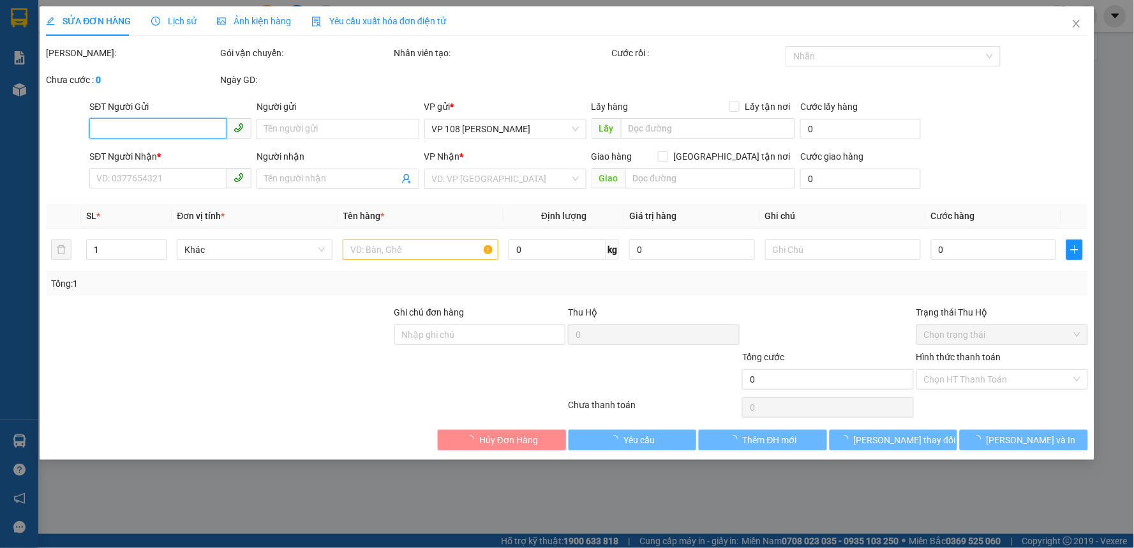
type input "30.000"
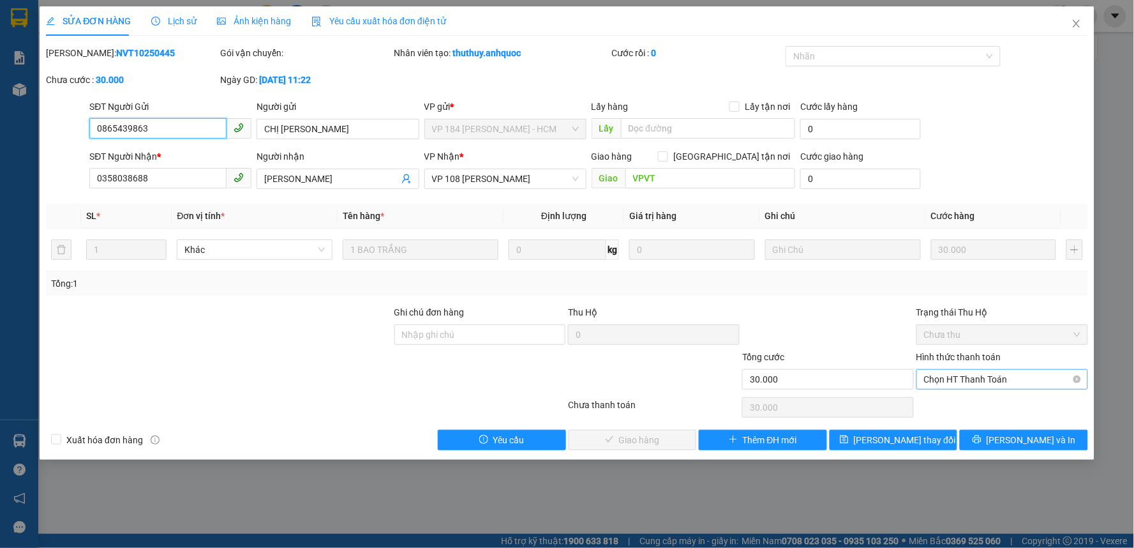
click at [953, 378] on span "Chọn HT Thanh Toán" at bounding box center [1002, 378] width 156 height 19
click at [958, 403] on div "Tại văn phòng" at bounding box center [1003, 405] width 156 height 14
type input "0"
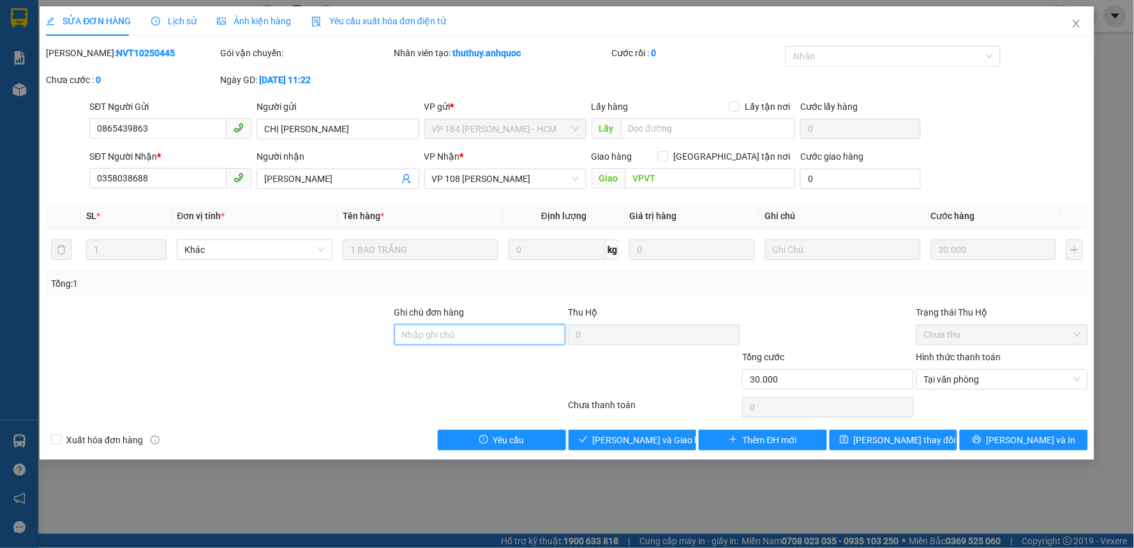
click at [506, 332] on input "Ghi chú đơn hàng" at bounding box center [480, 334] width 172 height 20
drag, startPoint x: 434, startPoint y: 333, endPoint x: 457, endPoint y: 326, distance: 24.0
click at [457, 326] on input "CK SCB 28/3" at bounding box center [480, 334] width 172 height 20
type input "CK SCB 11/10"
click at [83, 442] on span "Xuất hóa đơn hàng" at bounding box center [104, 440] width 87 height 14
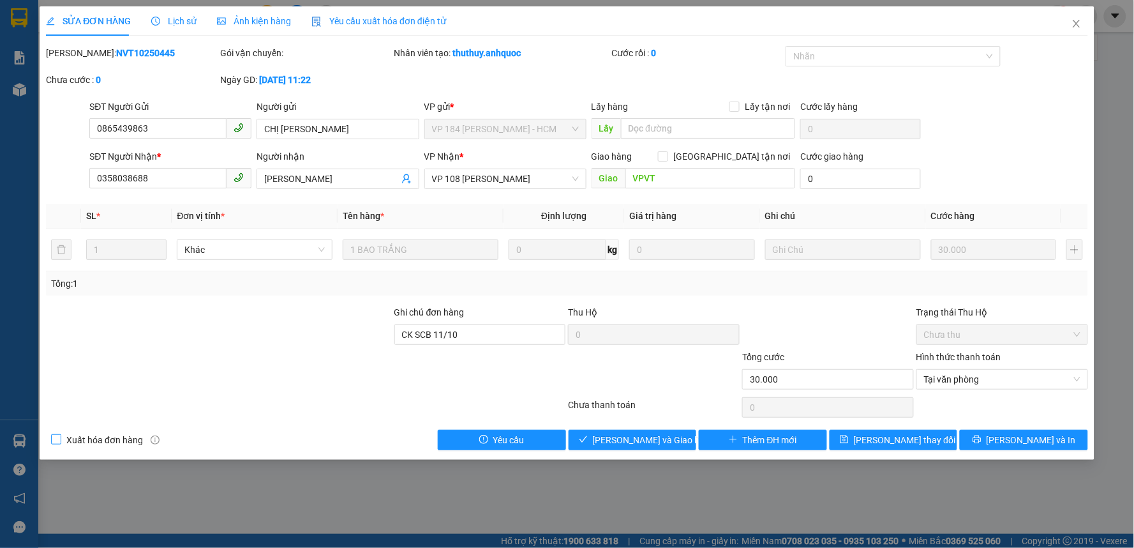
click at [60, 442] on input "Xuất hóa đơn hàng" at bounding box center [55, 438] width 9 height 9
checkbox input "true"
click at [641, 441] on span "[PERSON_NAME] và Giao hàng" at bounding box center [654, 440] width 123 height 14
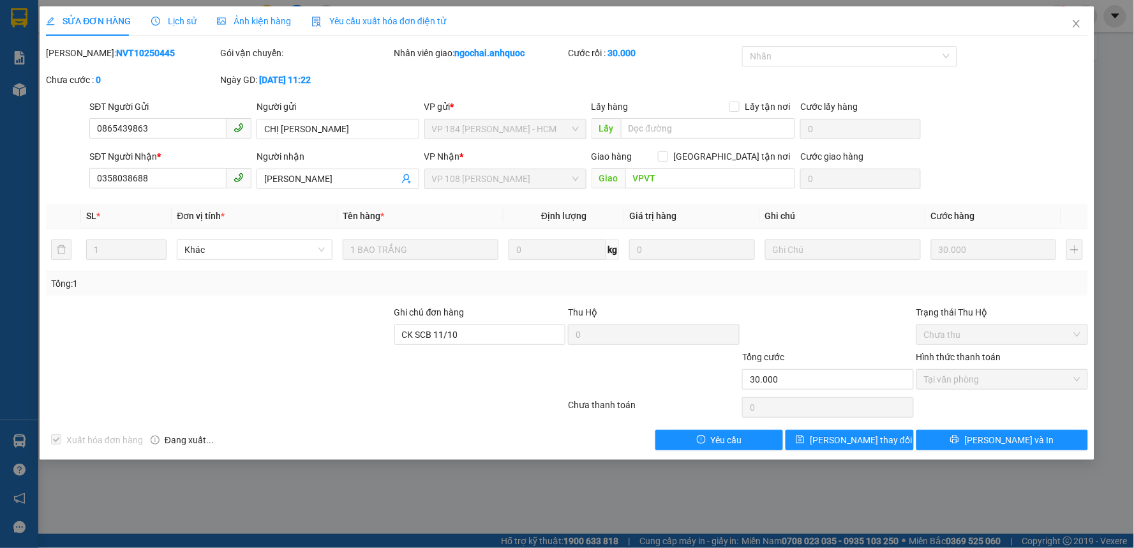
click at [117, 51] on b "NVT10250445" at bounding box center [145, 53] width 59 height 10
click at [170, 176] on input "0358038688" at bounding box center [157, 178] width 137 height 20
click at [1077, 21] on icon "close" at bounding box center [1076, 24] width 10 height 10
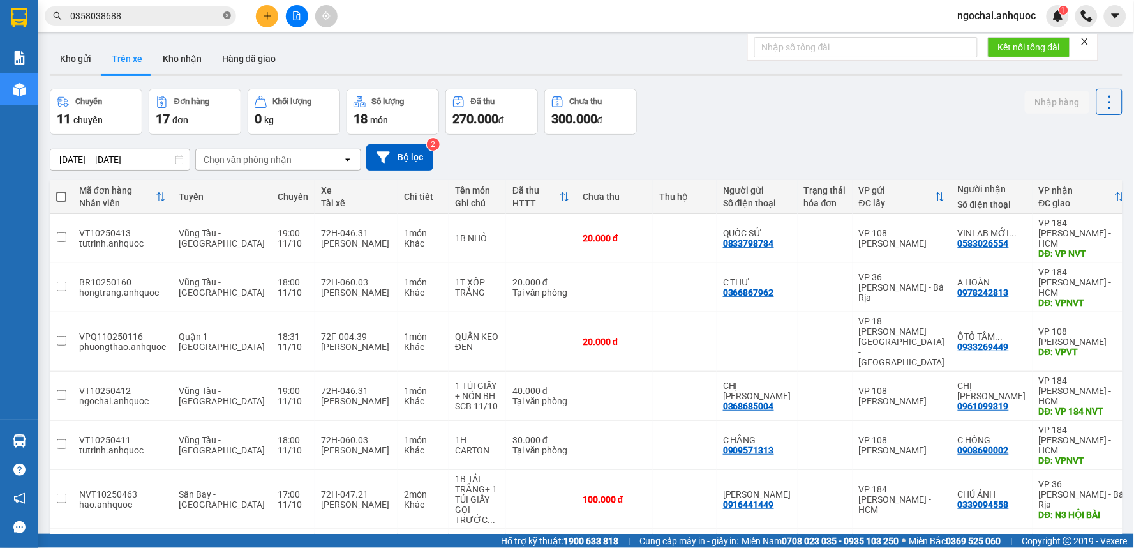
click at [227, 17] on icon "close-circle" at bounding box center [227, 15] width 8 height 8
click at [80, 54] on button "Kho gửi" at bounding box center [76, 58] width 52 height 31
